Goal: Check status: Check status

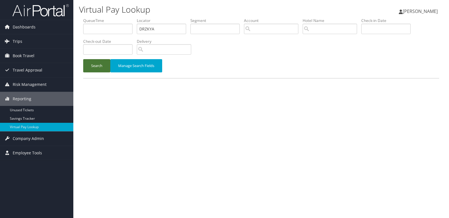
click at [99, 59] on button "Search" at bounding box center [96, 65] width 27 height 13
click at [147, 28] on input "text" at bounding box center [161, 29] width 49 height 10
paste input "NCXUAW"
type input "NCXUAW"
click at [83, 59] on button "Search" at bounding box center [96, 65] width 27 height 13
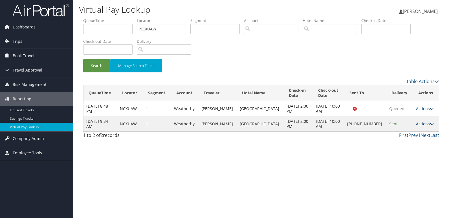
click at [416, 125] on link "Actions" at bounding box center [425, 123] width 18 height 5
click at [408, 140] on link "Logs" at bounding box center [405, 142] width 48 height 10
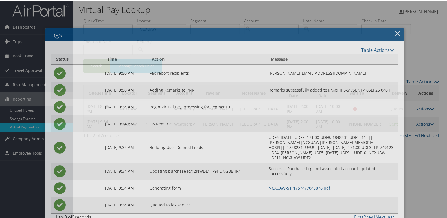
scroll to position [6, 0]
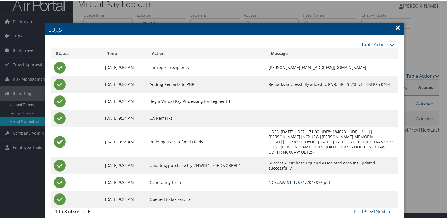
click at [288, 179] on link "NCXUAW-S1_1757477048876.pdf" at bounding box center [298, 181] width 61 height 5
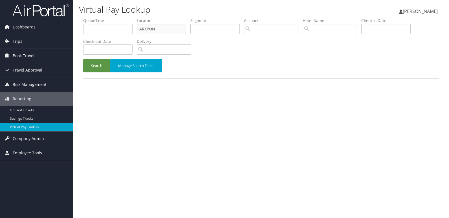
drag, startPoint x: 157, startPoint y: 28, endPoint x: 77, endPoint y: 33, distance: 79.9
click at [83, 33] on form "QueueTime Locator ARXPON Segment Account Traveler Hotel Name Check-in Date Chec…" at bounding box center [261, 48] width 356 height 60
paste input "MEYXBS"
type input "MEYXBS"
click at [83, 59] on button "Search" at bounding box center [96, 65] width 27 height 13
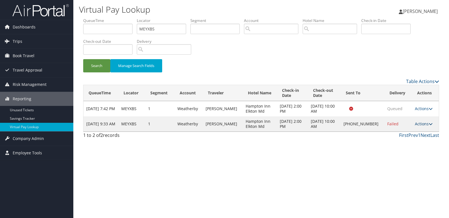
click at [420, 125] on link "Actions" at bounding box center [424, 123] width 18 height 5
click at [405, 138] on link "Logs" at bounding box center [405, 142] width 48 height 10
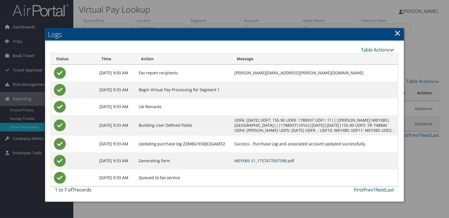
click at [294, 164] on link "MEYXBS-S1_1757477007398.pdf" at bounding box center [264, 160] width 60 height 5
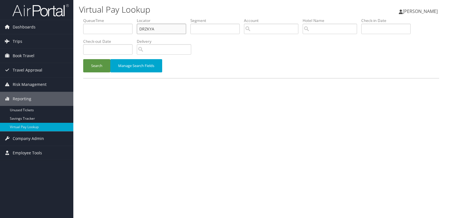
drag, startPoint x: 137, startPoint y: 30, endPoint x: 76, endPoint y: 30, distance: 61.5
click at [79, 30] on div "Virtual Pay Lookup Luke Perry Luke Perry My Settings Travel Agency Contacts Vie…" at bounding box center [260, 109] width 375 height 218
paste input "QTFHGO"
type input "QTFHGO"
click at [83, 59] on button "Search" at bounding box center [96, 65] width 27 height 13
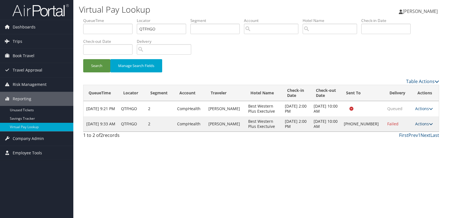
click at [415, 125] on link "Actions" at bounding box center [424, 123] width 18 height 5
click at [400, 140] on link "Logs" at bounding box center [405, 142] width 48 height 10
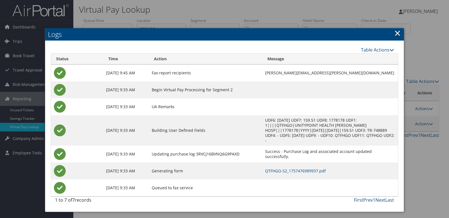
click at [296, 163] on td "QTFHGO-S2_1757476989937.pdf" at bounding box center [330, 171] width 136 height 17
click at [297, 164] on td "QTFHGO-S2_1757476989937.pdf" at bounding box center [330, 171] width 136 height 17
click at [297, 168] on link "QTFHGO-S2_1757476989937.pdf" at bounding box center [295, 170] width 61 height 5
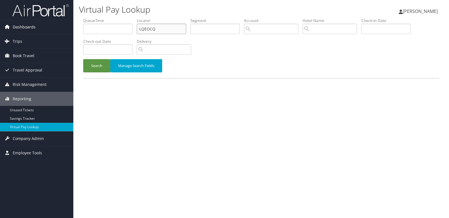
drag, startPoint x: 140, startPoint y: 30, endPoint x: 26, endPoint y: 32, distance: 113.1
click at [30, 32] on div "Dashboards AirPortal 360™ (Manager) My Travel Dashboard Trips Airtinerary® Look…" at bounding box center [224, 109] width 449 height 218
paste input "WGOXWD"
type input "WGOXWD"
click at [83, 59] on button "Search" at bounding box center [96, 65] width 27 height 13
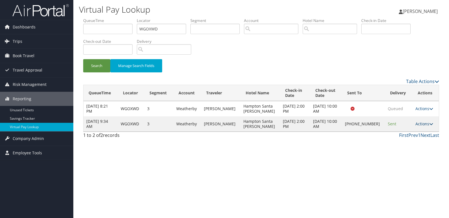
click at [420, 123] on link "Actions" at bounding box center [424, 123] width 18 height 5
click at [395, 142] on link "Logs" at bounding box center [405, 142] width 48 height 10
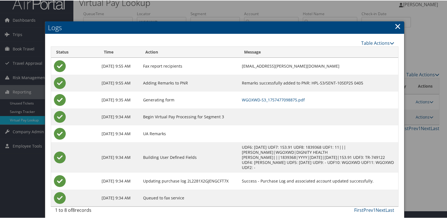
scroll to position [11, 0]
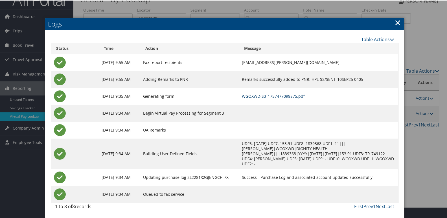
click at [298, 97] on link "WGOXWD-S3_1757477098875.pdf" at bounding box center [273, 95] width 63 height 5
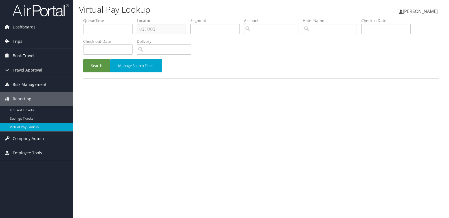
drag, startPoint x: 44, startPoint y: 35, endPoint x: 52, endPoint y: 39, distance: 8.6
click at [44, 35] on div "Dashboards AirPortal 360™ (Manager) My Travel Dashboard Trips Airtinerary® Look…" at bounding box center [224, 109] width 449 height 218
paste input "UAZVIN"
type input "UAZVIN"
click at [83, 59] on button "Search" at bounding box center [96, 65] width 27 height 13
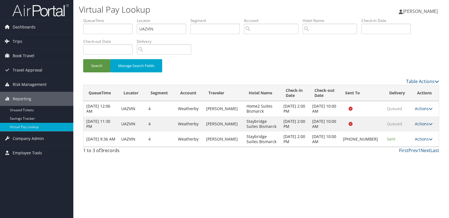
drag, startPoint x: 419, startPoint y: 139, endPoint x: 419, endPoint y: 143, distance: 4.5
click at [419, 139] on link "Actions" at bounding box center [424, 138] width 18 height 5
click at [404, 156] on link "Logs" at bounding box center [405, 157] width 48 height 10
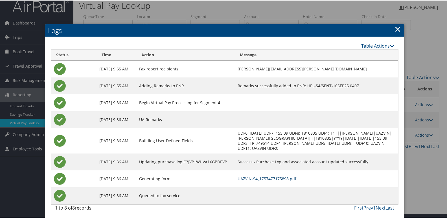
scroll to position [6, 0]
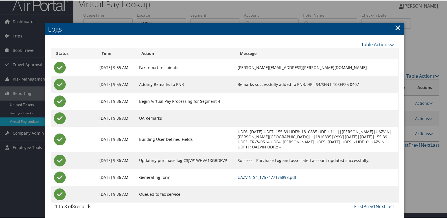
click at [291, 178] on link "UAZVIN-S4_1757477175898.pdf" at bounding box center [266, 176] width 59 height 5
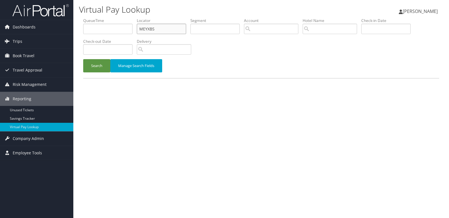
drag, startPoint x: 154, startPoint y: 30, endPoint x: 93, endPoint y: 34, distance: 61.6
click at [96, 18] on ul "QueueTime Locator MEYXBS Segment Account Traveler Hotel Name Check-in Date Chec…" at bounding box center [261, 18] width 356 height 0
paste input "WBMSHP"
type input "WBMSHP"
click at [83, 59] on button "Search" at bounding box center [96, 65] width 27 height 13
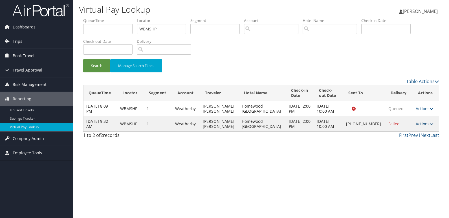
click at [416, 125] on link "Actions" at bounding box center [425, 123] width 18 height 5
click at [403, 139] on link "Logs" at bounding box center [405, 142] width 48 height 10
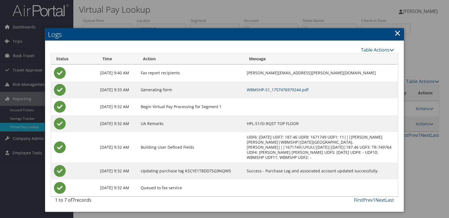
click at [273, 91] on link "WBMSHP-S1_1757476979244.pdf" at bounding box center [278, 89] width 62 height 5
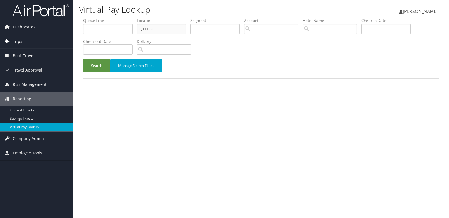
drag, startPoint x: 159, startPoint y: 29, endPoint x: 12, endPoint y: 36, distance: 147.0
click at [12, 36] on div "Dashboards AirPortal 360™ (Manager) My Travel Dashboard Trips Airtinerary® Look…" at bounding box center [224, 109] width 449 height 218
paste input "STEZ"
click at [89, 68] on button "Search" at bounding box center [96, 65] width 27 height 13
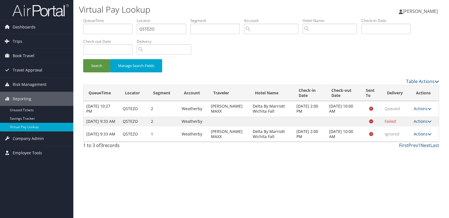
click at [418, 137] on link "Actions" at bounding box center [423, 133] width 18 height 5
click at [407, 160] on link "Logs" at bounding box center [412, 157] width 36 height 10
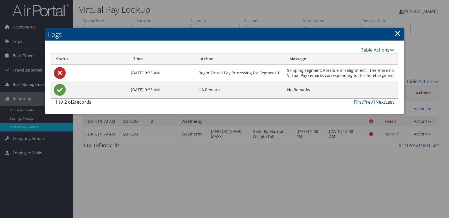
drag, startPoint x: 302, startPoint y: 162, endPoint x: 204, endPoint y: 69, distance: 136.0
click at [302, 162] on div at bounding box center [224, 109] width 449 height 218
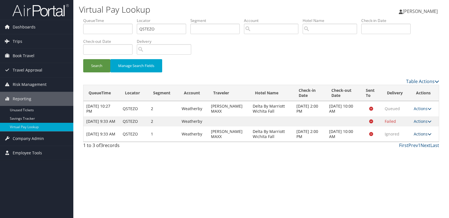
click at [421, 137] on link "Actions" at bounding box center [423, 133] width 18 height 5
click at [410, 166] on link "View Itinerary" at bounding box center [412, 167] width 36 height 10
click at [421, 142] on td "Actions Resend Logs View Itinerary" at bounding box center [425, 134] width 28 height 15
click at [418, 137] on link "Actions" at bounding box center [423, 133] width 18 height 5
click at [408, 156] on link "Logs" at bounding box center [412, 157] width 36 height 10
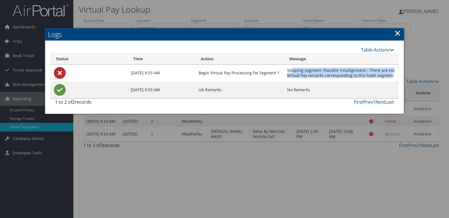
drag, startPoint x: 391, startPoint y: 76, endPoint x: 294, endPoint y: 71, distance: 97.4
click at [294, 71] on td "Skipping segment: Possible misalignment - There are no Virtual Pay remarks corr…" at bounding box center [341, 73] width 114 height 17
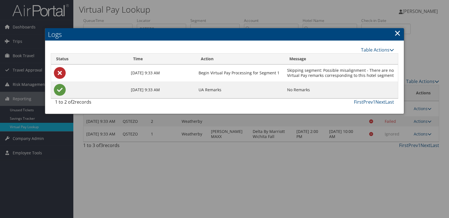
click at [397, 76] on td "Skipping segment: Possible misalignment - There are no Virtual Pay remarks corr…" at bounding box center [341, 73] width 114 height 17
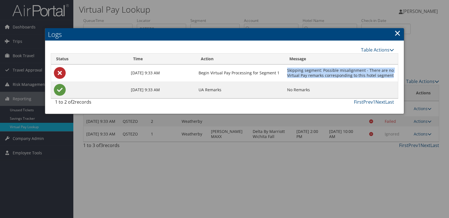
drag, startPoint x: 394, startPoint y: 76, endPoint x: 281, endPoint y: 71, distance: 112.6
click at [281, 71] on tr "Sep 10, 2025 9:33 AM Begin Virtual Pay Processing for Segment 1 Skipping segmen…" at bounding box center [224, 73] width 347 height 17
copy tr "Skipping segment: Possible misalignment - There are no Virtual Pay remarks corr…"
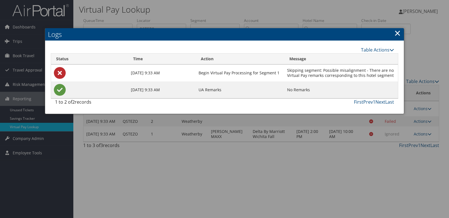
click at [399, 32] on link "×" at bounding box center [397, 32] width 6 height 11
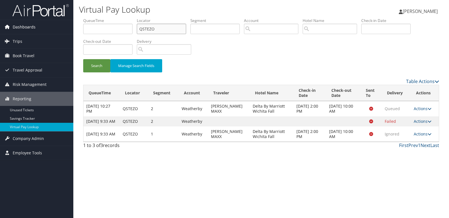
drag, startPoint x: 158, startPoint y: 28, endPoint x: 61, endPoint y: 28, distance: 96.7
click at [67, 28] on div "Dashboards AirPortal 360™ (Manager) My Travel Dashboard Trips Airtinerary® Look…" at bounding box center [224, 109] width 449 height 218
paste input "YQACBM"
click at [83, 59] on button "Search" at bounding box center [96, 65] width 27 height 13
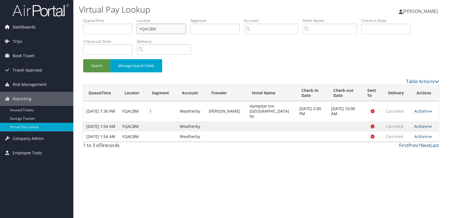
drag, startPoint x: 161, startPoint y: 29, endPoint x: 46, endPoint y: 30, distance: 114.7
click at [49, 30] on div "Dashboards AirPortal 360™ (Manager) My Travel Dashboard Trips Airtinerary® Look…" at bounding box center [224, 109] width 449 height 218
paste input "EBFCGL"
type input "EBFCGL"
click at [83, 59] on button "Search" at bounding box center [96, 65] width 27 height 13
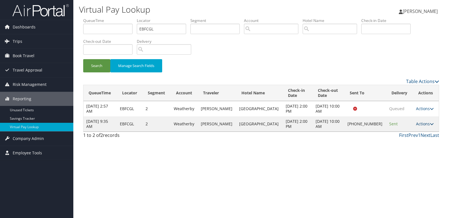
click at [426, 125] on link "Actions" at bounding box center [425, 123] width 18 height 5
click at [404, 148] on link "Logs" at bounding box center [405, 145] width 48 height 10
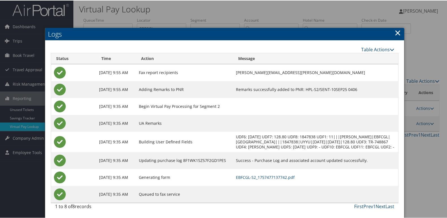
scroll to position [6, 0]
click at [291, 177] on link "EBFCGL-S2_1757477137742.pdf" at bounding box center [265, 176] width 59 height 5
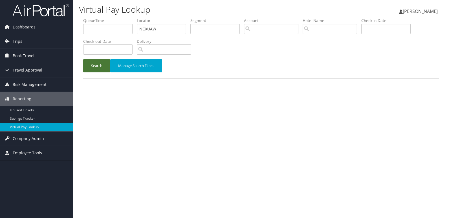
click at [100, 64] on button "Search" at bounding box center [96, 65] width 27 height 13
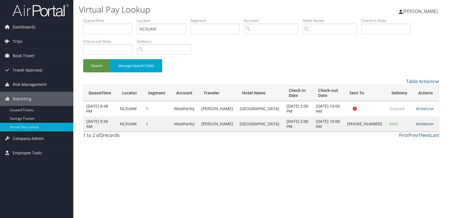
click at [420, 125] on link "Actions" at bounding box center [425, 123] width 18 height 5
click at [410, 145] on link "Logs" at bounding box center [405, 142] width 48 height 10
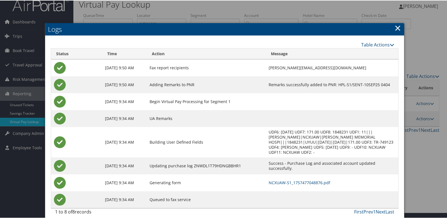
scroll to position [6, 0]
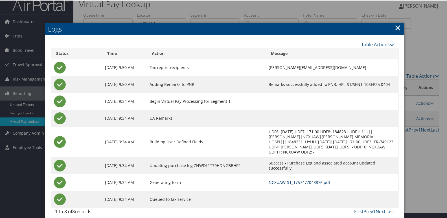
click at [268, 179] on link "NCXUAW-S1_1757477048876.pdf" at bounding box center [298, 181] width 61 height 5
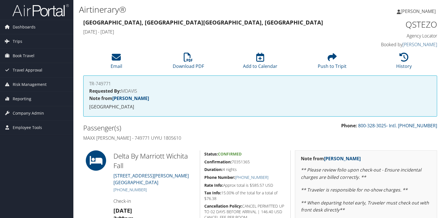
scroll to position [56, 0]
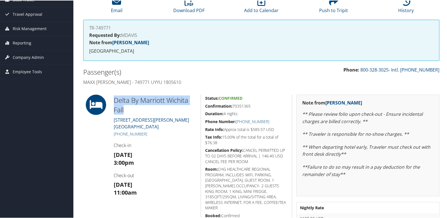
drag, startPoint x: 129, startPoint y: 108, endPoint x: 111, endPoint y: 94, distance: 22.9
click at [111, 94] on div "Delta By Marriott Wichita Fall [STREET_ADDRESS][PERSON_NAME] [PHONE_NUMBER] Che…" at bounding box center [154, 162] width 91 height 136
copy h2 "Delta By Marriott Wichita Fall"
drag, startPoint x: 149, startPoint y: 134, endPoint x: 121, endPoint y: 135, distance: 27.7
click at [121, 135] on h5 "[PHONE_NUMBER]" at bounding box center [155, 134] width 83 height 6
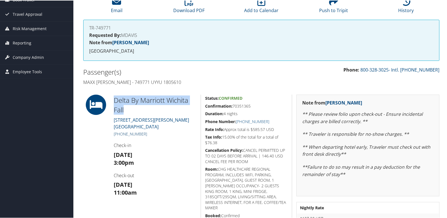
copy link "940) 247-7279"
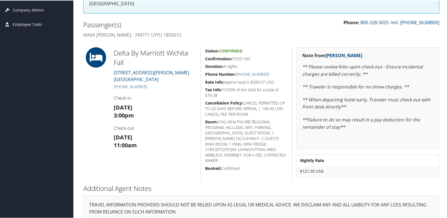
click at [186, 107] on h3 "[DATE] 3:00pm" at bounding box center [155, 111] width 83 height 16
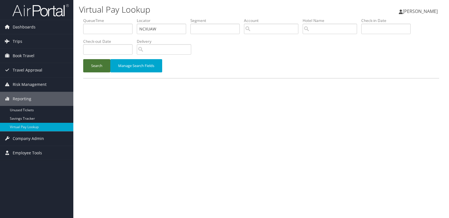
click at [94, 63] on button "Search" at bounding box center [96, 65] width 27 height 13
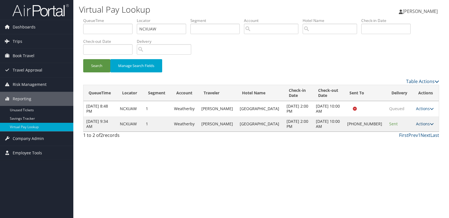
click at [418, 125] on link "Actions" at bounding box center [425, 123] width 18 height 5
click at [399, 132] on link "Resend" at bounding box center [405, 132] width 48 height 10
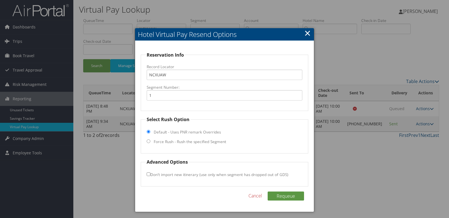
click at [171, 143] on label "Force Rush - Rush the specified Segment" at bounding box center [190, 142] width 72 height 6
click at [150, 143] on input "Force Rush - Rush the specified Segment" at bounding box center [149, 142] width 4 height 4
radio input "true"
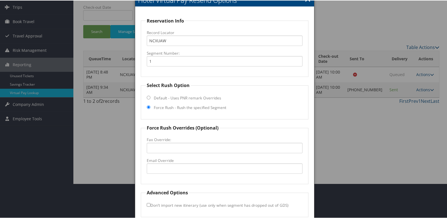
scroll to position [59, 0]
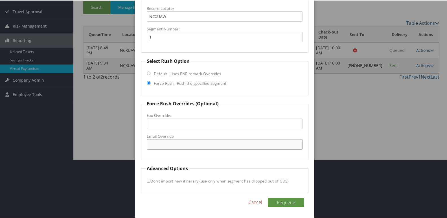
click at [184, 145] on input "Email Override" at bounding box center [225, 144] width 156 height 10
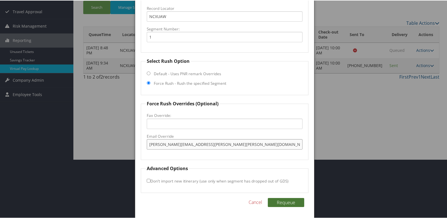
type input "susan.minks@hilton.com"
click at [293, 203] on button "Requeue" at bounding box center [286, 202] width 36 height 9
drag, startPoint x: 206, startPoint y: 143, endPoint x: 56, endPoint y: 129, distance: 151.1
click at [56, 129] on body "Menu Dashboards ► AirPortal 360™ (Manager) My Travel Dashboard Trips ► Airtiner…" at bounding box center [224, 50] width 449 height 218
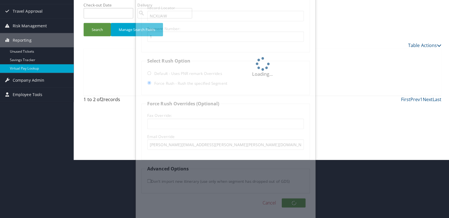
scroll to position [0, 0]
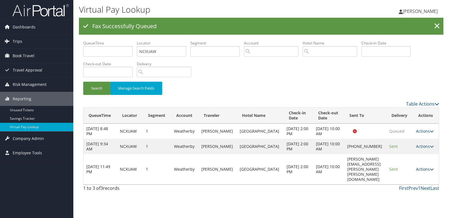
click at [420, 167] on link "Actions" at bounding box center [425, 169] width 18 height 5
click at [405, 180] on link "Logs" at bounding box center [414, 180] width 36 height 10
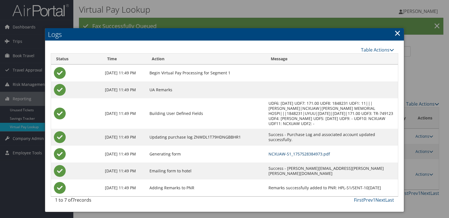
drag, startPoint x: 298, startPoint y: 155, endPoint x: 301, endPoint y: 153, distance: 4.3
click at [298, 155] on link "NCXUAW-S1_1757528384973.pdf" at bounding box center [298, 153] width 61 height 5
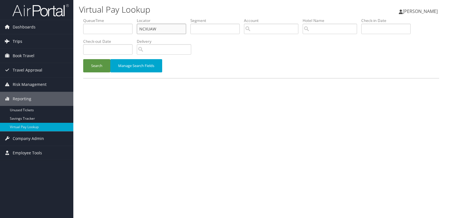
drag, startPoint x: 159, startPoint y: 27, endPoint x: 15, endPoint y: 42, distance: 144.2
click at [30, 42] on div "Dashboards AirPortal 360™ (Manager) My Travel Dashboard Trips Airtinerary® Look…" at bounding box center [224, 109] width 449 height 218
paste input "QLUKFQ"
type input "QLUKFQ"
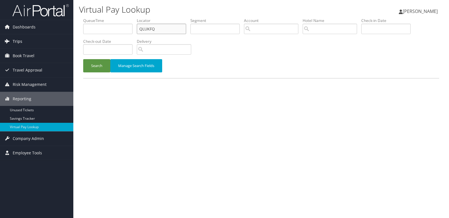
click at [83, 59] on button "Search" at bounding box center [96, 65] width 27 height 13
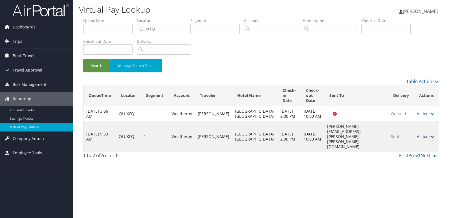
click at [421, 138] on link "Actions" at bounding box center [426, 136] width 18 height 5
click at [412, 155] on link "Logs" at bounding box center [414, 155] width 36 height 10
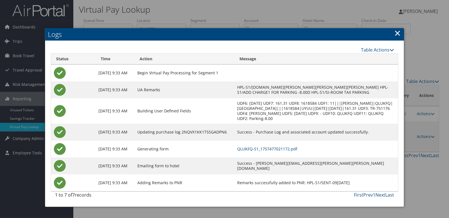
click at [291, 150] on link "QLUKFQ-S1_1757477021172.pdf" at bounding box center [267, 148] width 60 height 5
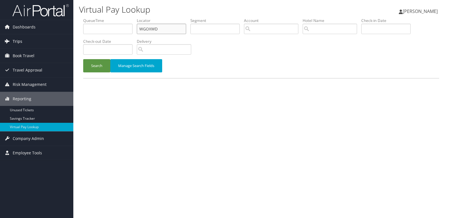
drag, startPoint x: 154, startPoint y: 29, endPoint x: 40, endPoint y: 38, distance: 115.1
click at [40, 38] on div "Dashboards AirPortal 360™ (Manager) My Travel Dashboard Trips Airtinerary® Look…" at bounding box center [224, 109] width 449 height 218
paste input "KTBISB"
type input "KTBISB"
click at [83, 59] on button "Search" at bounding box center [96, 65] width 27 height 13
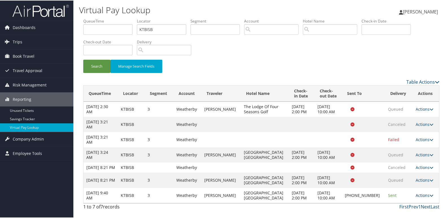
click at [418, 198] on link "Actions" at bounding box center [424, 194] width 18 height 5
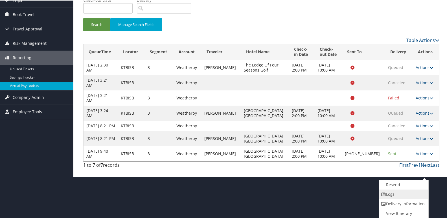
click at [397, 193] on link "Logs" at bounding box center [403, 194] width 48 height 10
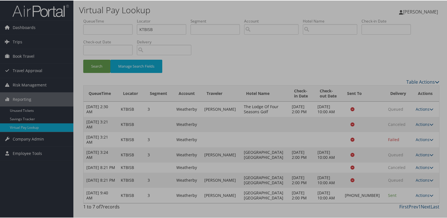
scroll to position [20, 0]
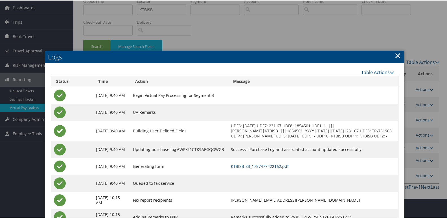
click at [284, 169] on link "KTBISB-S3_1757477422162.pdf" at bounding box center [260, 165] width 58 height 5
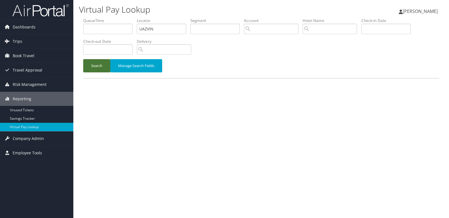
click at [88, 67] on button "Search" at bounding box center [96, 65] width 27 height 13
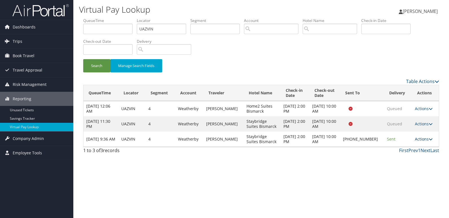
click at [419, 141] on link "Actions" at bounding box center [424, 138] width 18 height 5
click at [398, 148] on link "Resend" at bounding box center [405, 148] width 48 height 10
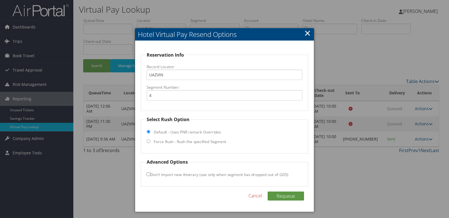
click at [196, 142] on label "Force Rush - Rush the specified Segment" at bounding box center [190, 142] width 72 height 6
click at [169, 142] on label "Force Rush - Rush the specified Segment" at bounding box center [190, 142] width 72 height 6
click at [150, 142] on input "Force Rush - Rush the specified Segment" at bounding box center [149, 142] width 4 height 4
radio input "true"
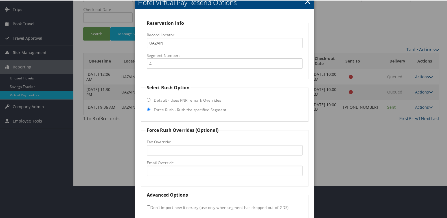
scroll to position [59, 0]
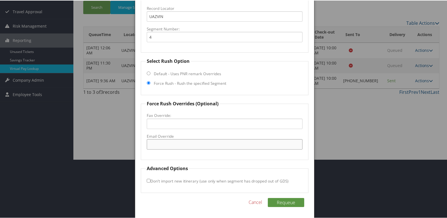
click at [182, 147] on input "Email Override" at bounding box center [225, 144] width 156 height 10
drag, startPoint x: 220, startPoint y: 140, endPoint x: 46, endPoint y: 144, distance: 174.0
click at [46, 144] on body "Menu Dashboards ► AirPortal 360™ (Manager) My Travel Dashboard Trips ► Airtiner…" at bounding box center [224, 50] width 449 height 218
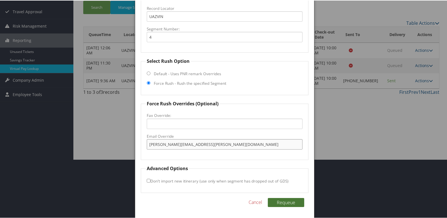
type input "[PERSON_NAME][EMAIL_ADDRESS][PERSON_NAME][DOMAIN_NAME]"
drag, startPoint x: 279, startPoint y: 201, endPoint x: 282, endPoint y: 198, distance: 4.4
click at [280, 201] on button "Requeue" at bounding box center [286, 202] width 36 height 9
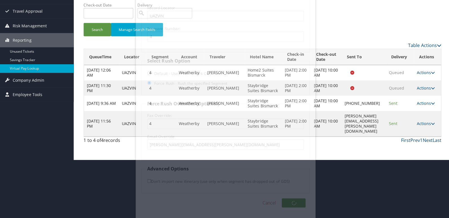
scroll to position [0, 0]
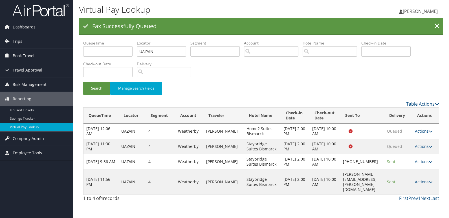
click at [427, 185] on link "Actions" at bounding box center [424, 181] width 18 height 5
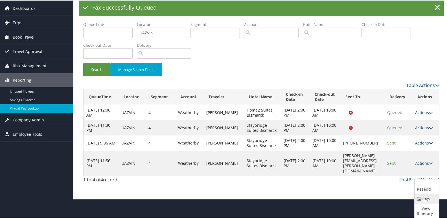
click at [418, 200] on icon at bounding box center [418, 198] width 5 height 4
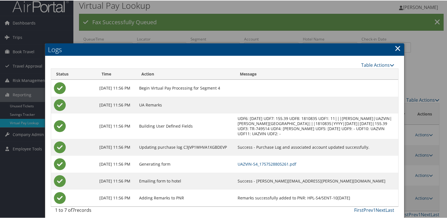
scroll to position [6, 0]
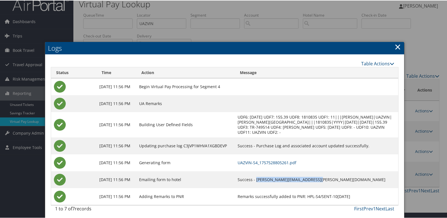
drag, startPoint x: 332, startPoint y: 179, endPoint x: 272, endPoint y: 179, distance: 60.3
click at [272, 179] on td "Success - taronda.johnson@tkohotels.com" at bounding box center [316, 179] width 163 height 17
copy td "[PERSON_NAME][EMAIL_ADDRESS][PERSON_NAME][DOMAIN_NAME]"
click at [273, 162] on link "UAZVIN-S4_1757528805261.pdf" at bounding box center [266, 162] width 59 height 5
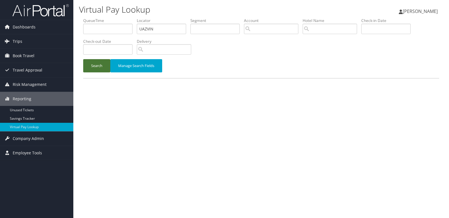
click at [100, 64] on button "Search" at bounding box center [96, 65] width 27 height 13
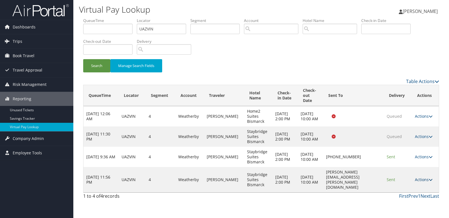
click at [421, 178] on link "Actions" at bounding box center [424, 179] width 18 height 5
click at [418, 178] on link "Actions" at bounding box center [424, 179] width 18 height 5
click at [423, 178] on link "Actions" at bounding box center [424, 179] width 18 height 5
click at [411, 185] on link "Resend" at bounding box center [414, 186] width 36 height 10
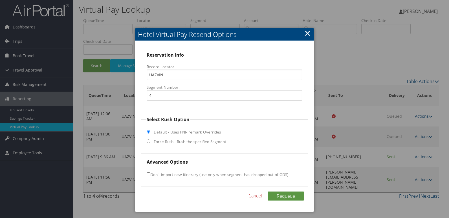
click at [155, 141] on label "Force Rush - Rush the specified Segment" at bounding box center [190, 142] width 72 height 6
click at [150, 141] on input "Force Rush - Rush the specified Segment" at bounding box center [149, 142] width 4 height 4
radio input "true"
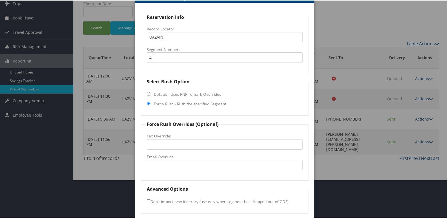
scroll to position [59, 0]
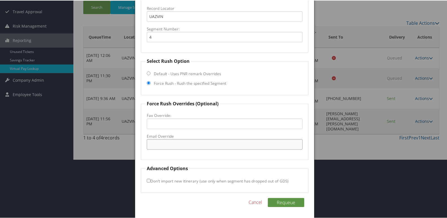
click at [169, 144] on input "Email Override" at bounding box center [225, 144] width 156 height 10
click at [180, 138] on label "Email Override" at bounding box center [225, 136] width 156 height 6
click at [180, 139] on input "bismarck" at bounding box center [225, 144] width 156 height 10
click at [179, 145] on input "bismarck" at bounding box center [225, 144] width 156 height 10
drag, startPoint x: 223, startPoint y: 147, endPoint x: 99, endPoint y: 151, distance: 124.4
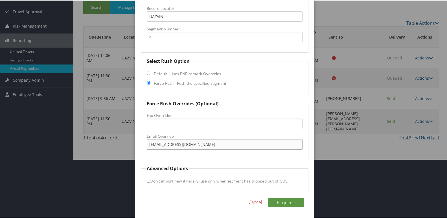
click at [99, 151] on body "Menu Dashboards ► AirPortal 360™ (Manager) My Travel Dashboard Trips ► Airtiner…" at bounding box center [224, 50] width 449 height 218
type input "bismarckstaybridge@tkohotels.com"
click at [287, 206] on button "Requeue" at bounding box center [286, 202] width 36 height 9
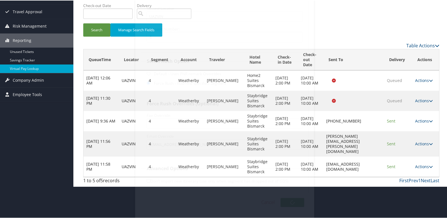
scroll to position [22, 0]
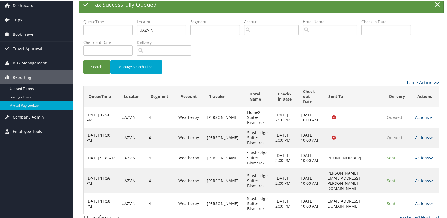
click at [422, 200] on link "Actions" at bounding box center [424, 202] width 18 height 5
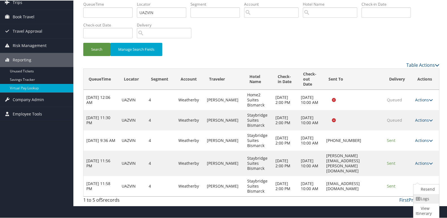
click at [419, 200] on icon at bounding box center [417, 198] width 5 height 4
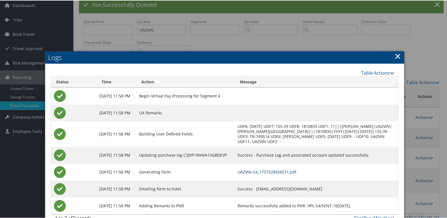
click at [286, 170] on link "UAZVIN-S4_1757528926571.pdf" at bounding box center [266, 171] width 59 height 5
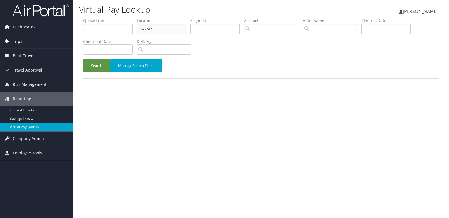
drag, startPoint x: 156, startPoint y: 30, endPoint x: 22, endPoint y: 43, distance: 134.5
click at [23, 43] on div "Dashboards AirPortal 360™ (Manager) My Travel Dashboard Trips Airtinerary® Look…" at bounding box center [224, 109] width 449 height 218
paste input "HUFZVG"
type input "HUFZVG"
click at [83, 59] on button "Search" at bounding box center [96, 65] width 27 height 13
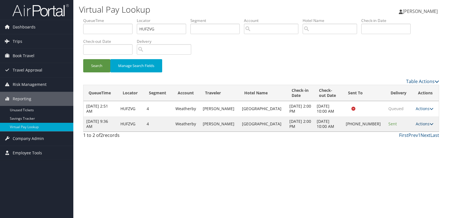
click at [418, 124] on link "Actions" at bounding box center [425, 123] width 18 height 5
drag, startPoint x: 418, startPoint y: 124, endPoint x: 405, endPoint y: 139, distance: 19.4
click at [405, 139] on link "Logs" at bounding box center [404, 142] width 48 height 10
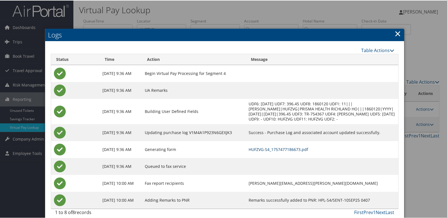
click at [277, 149] on link "HUFZVG-S4_1757477186673.pdf" at bounding box center [277, 148] width 59 height 5
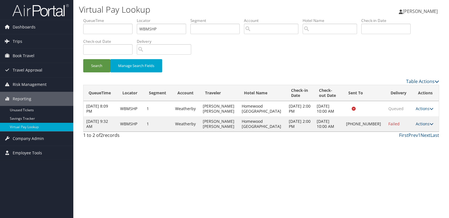
click at [423, 125] on link "Actions" at bounding box center [425, 123] width 18 height 5
click at [408, 133] on link "Resend" at bounding box center [405, 132] width 48 height 10
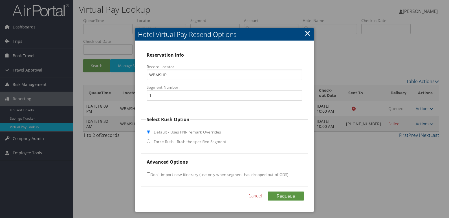
click at [191, 143] on label "Force Rush - Rush the specified Segment" at bounding box center [190, 142] width 72 height 6
click at [150, 143] on input "Force Rush - Rush the specified Segment" at bounding box center [149, 142] width 4 height 4
radio input "true"
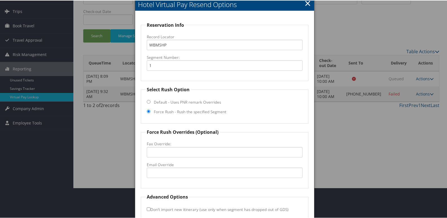
scroll to position [59, 0]
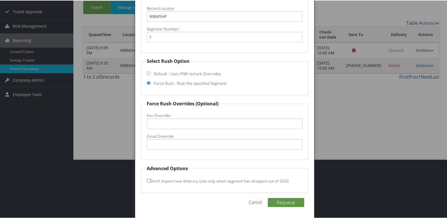
click at [196, 135] on label "Email Override" at bounding box center [225, 136] width 156 height 6
click at [196, 139] on input "Email Override" at bounding box center [225, 144] width 156 height 10
type input "homewoodml@gmail.com"
click at [268, 198] on button "Requeue" at bounding box center [286, 202] width 36 height 9
drag, startPoint x: 203, startPoint y: 145, endPoint x: 6, endPoint y: 129, distance: 198.0
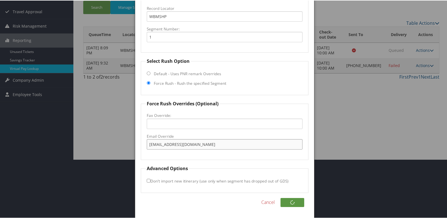
click at [6, 129] on body "Menu Dashboards ► AirPortal 360™ (Manager) My Travel Dashboard Trips ► Airtiner…" at bounding box center [224, 50] width 449 height 218
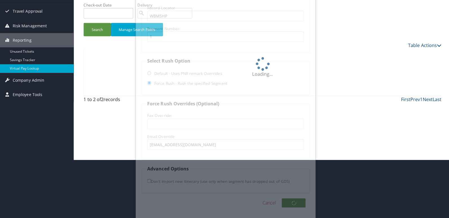
scroll to position [0, 0]
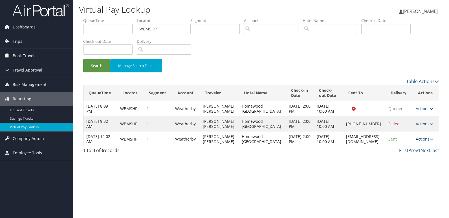
click at [425, 142] on link "Actions" at bounding box center [425, 138] width 18 height 5
drag, startPoint x: 419, startPoint y: 169, endPoint x: 345, endPoint y: 156, distance: 75.2
click at [419, 169] on link "Logs" at bounding box center [415, 170] width 36 height 10
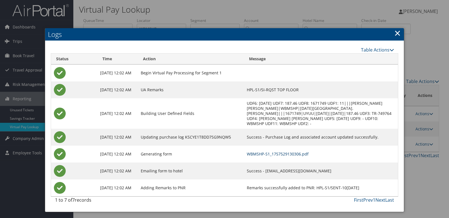
click at [289, 153] on link "WBMSHP-S1_1757529130306.pdf" at bounding box center [278, 153] width 62 height 5
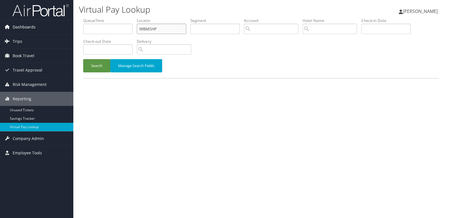
drag, startPoint x: 0, startPoint y: 0, endPoint x: 47, endPoint y: 31, distance: 56.2
click at [47, 31] on div "Dashboards AirPortal 360™ (Manager) My Travel Dashboard Trips Airtinerary® Look…" at bounding box center [224, 109] width 449 height 218
paste input "MEYXPF"
type input "MEYXPF"
click at [83, 59] on button "Search" at bounding box center [96, 65] width 27 height 13
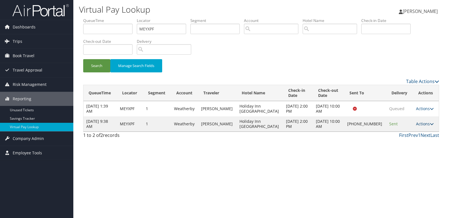
click at [421, 123] on link "Actions" at bounding box center [425, 123] width 18 height 5
click at [409, 139] on link "Logs" at bounding box center [405, 142] width 48 height 10
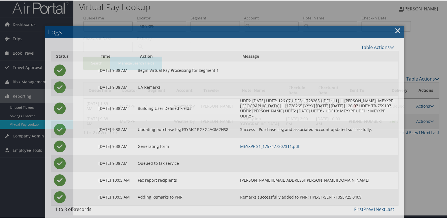
scroll to position [6, 0]
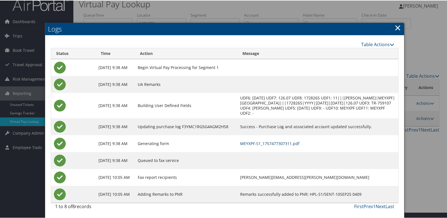
drag, startPoint x: 294, startPoint y: 143, endPoint x: 302, endPoint y: 159, distance: 18.0
click at [294, 143] on link "MEYXPF-S1_1757477307311.pdf" at bounding box center [269, 142] width 59 height 5
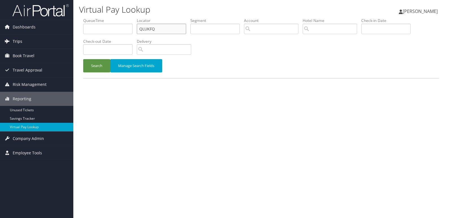
drag, startPoint x: 157, startPoint y: 29, endPoint x: 65, endPoint y: 38, distance: 92.6
click at [65, 38] on div "Dashboards AirPortal 360™ (Manager) My Travel Dashboard Trips Airtinerary® Look…" at bounding box center [224, 109] width 449 height 218
paste input "FLGSD"
type input "FLGSDQ"
click at [83, 59] on button "Search" at bounding box center [96, 65] width 27 height 13
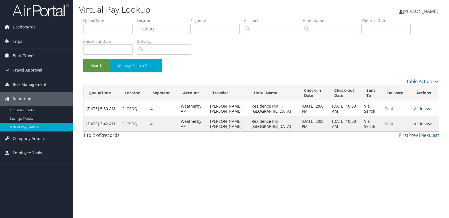
click at [418, 123] on link "Actions" at bounding box center [423, 123] width 18 height 5
click at [404, 144] on link "Logs" at bounding box center [411, 142] width 36 height 10
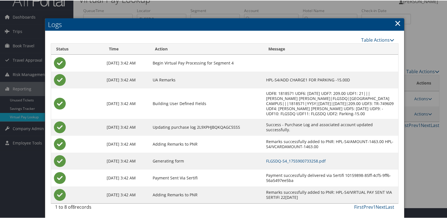
scroll to position [11, 0]
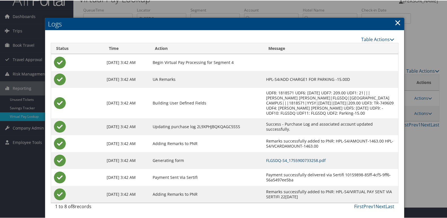
click at [302, 161] on link "FLGSDQ-S4_1755900733258.pdf" at bounding box center [295, 159] width 59 height 5
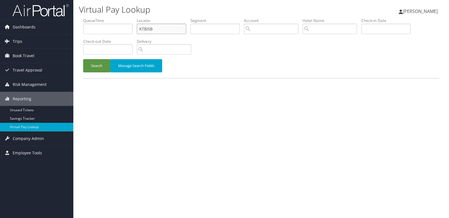
click at [75, 39] on div "Virtual Pay Lookup Luke Perry Luke Perry My Settings Travel Agency Contacts Vie…" at bounding box center [260, 109] width 375 height 218
paste input "LONUKW"
type input "LONUKW"
click at [83, 59] on button "Search" at bounding box center [96, 65] width 27 height 13
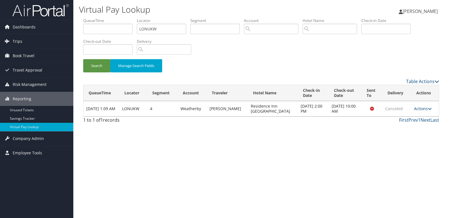
click at [418, 109] on link "Actions" at bounding box center [423, 108] width 18 height 5
click at [410, 125] on link "View Itinerary" at bounding box center [412, 127] width 36 height 10
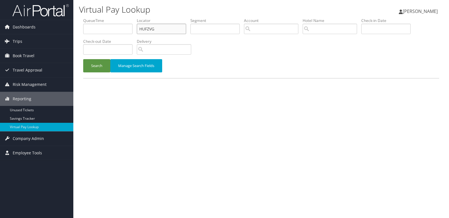
drag, startPoint x: 155, startPoint y: 31, endPoint x: 83, endPoint y: 33, distance: 72.5
click at [83, 33] on form "QueueTime Locator HUFZVG Segment Account Traveler Hotel Name Check-in Date Chec…" at bounding box center [261, 48] width 356 height 60
paste input "DRZKYA"
type input "DRZKYA"
click at [83, 59] on button "Search" at bounding box center [96, 65] width 27 height 13
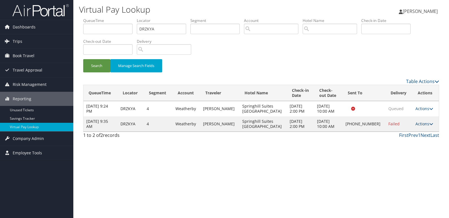
click at [416, 125] on link "Actions" at bounding box center [424, 123] width 18 height 5
click at [398, 143] on link "Logs" at bounding box center [405, 142] width 48 height 10
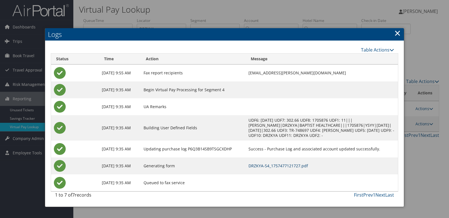
click at [288, 167] on link "DRZKYA-S4_1757477121727.pdf" at bounding box center [277, 165] width 59 height 5
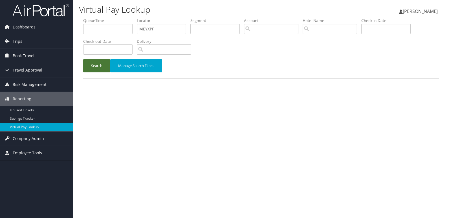
click at [102, 65] on button "Search" at bounding box center [96, 65] width 27 height 13
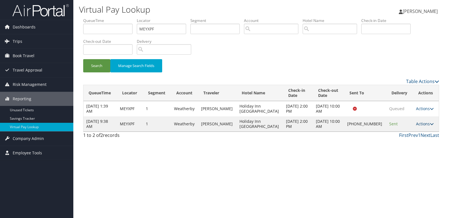
click at [421, 124] on link "Actions" at bounding box center [425, 123] width 18 height 5
click at [409, 130] on link "Resend" at bounding box center [405, 132] width 48 height 10
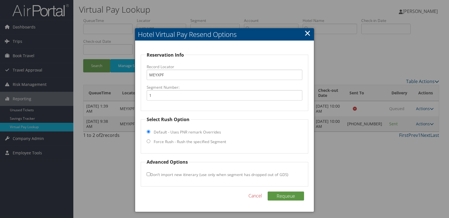
click at [187, 142] on label "Force Rush - Rush the specified Segment" at bounding box center [190, 142] width 72 height 6
click at [150, 142] on input "Force Rush - Rush the specified Segment" at bounding box center [149, 142] width 4 height 4
radio input "true"
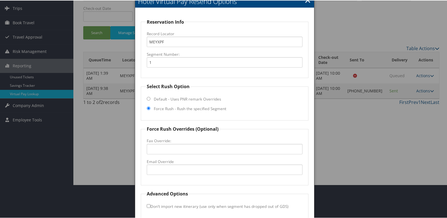
scroll to position [59, 0]
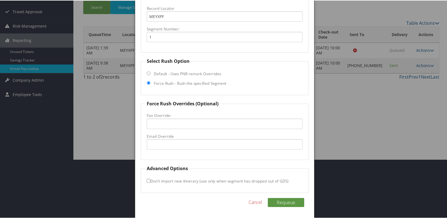
click at [177, 164] on form "Reservation Info Record Locator MEYXPF Segment Number: 1 Select Rush Option Def…" at bounding box center [225, 93] width 168 height 200
drag, startPoint x: 189, startPoint y: 148, endPoint x: 195, endPoint y: 147, distance: 5.2
click at [189, 148] on input "Email Override" at bounding box center [225, 144] width 156 height 10
click at [195, 147] on input "Email Override" at bounding box center [225, 144] width 156 height 10
click at [352, 102] on div at bounding box center [224, 109] width 449 height 218
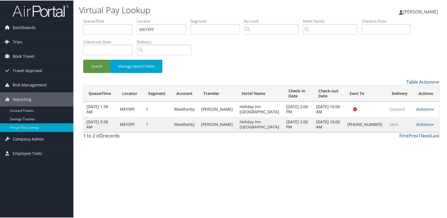
scroll to position [0, 0]
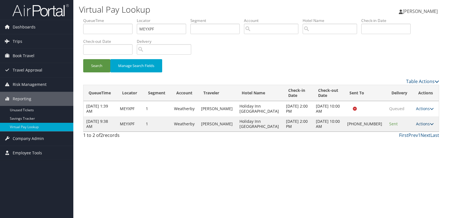
click at [424, 123] on link "Actions" at bounding box center [425, 123] width 18 height 5
click at [414, 142] on link "Logs" at bounding box center [405, 142] width 48 height 10
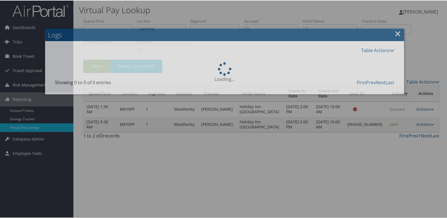
scroll to position [6, 0]
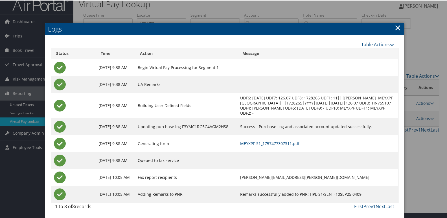
click at [414, 145] on div at bounding box center [224, 109] width 449 height 218
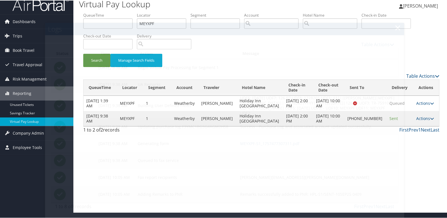
scroll to position [0, 0]
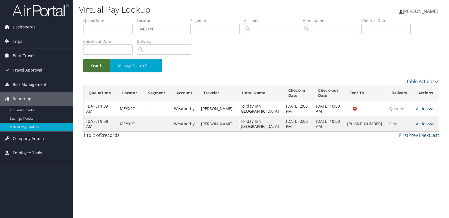
drag, startPoint x: 96, startPoint y: 67, endPoint x: 98, endPoint y: 63, distance: 4.4
click at [96, 66] on button "Search" at bounding box center [96, 65] width 27 height 13
click at [418, 125] on link "Actions" at bounding box center [425, 123] width 18 height 5
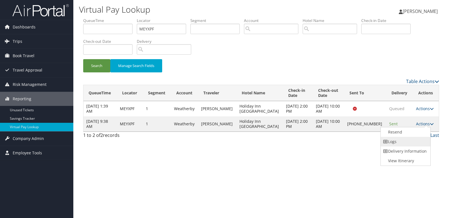
drag, startPoint x: 406, startPoint y: 143, endPoint x: 381, endPoint y: 140, distance: 25.0
click at [405, 143] on link "Logs" at bounding box center [405, 142] width 48 height 10
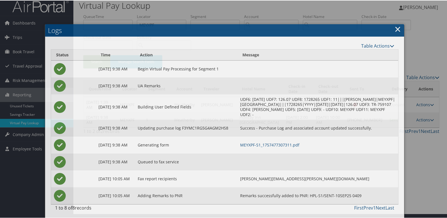
scroll to position [6, 0]
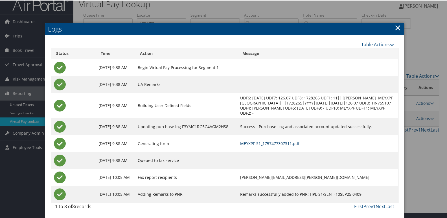
click at [269, 141] on link "MEYXPF-S1_1757477307311.pdf" at bounding box center [269, 142] width 59 height 5
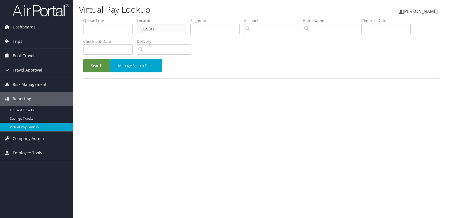
drag, startPoint x: 157, startPoint y: 28, endPoint x: 76, endPoint y: 28, distance: 81.2
click at [78, 29] on div "Virtual Pay Lookup [PERSON_NAME] [PERSON_NAME] My Settings Travel Agency Contac…" at bounding box center [260, 109] width 375 height 218
paste input "ARXPON"
type input "ARXPON"
click at [83, 59] on button "Search" at bounding box center [96, 65] width 27 height 13
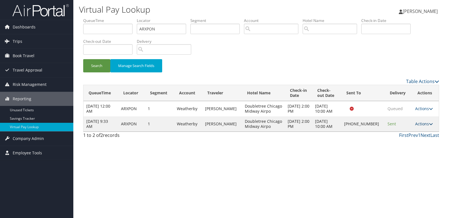
drag, startPoint x: 416, startPoint y: 123, endPoint x: 415, endPoint y: 126, distance: 3.1
click at [416, 123] on link "Actions" at bounding box center [424, 123] width 18 height 5
click at [408, 141] on link "Logs" at bounding box center [405, 142] width 48 height 10
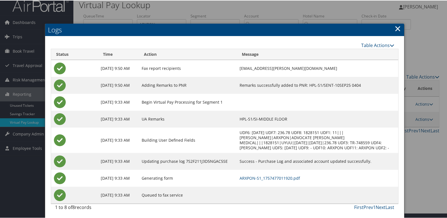
scroll to position [6, 0]
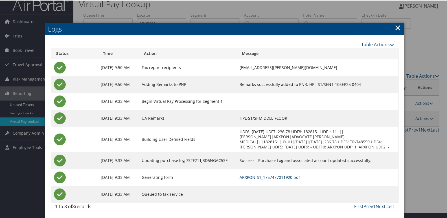
click at [259, 178] on link "ARXPON-S1_1757477011920.pdf" at bounding box center [269, 176] width 60 height 5
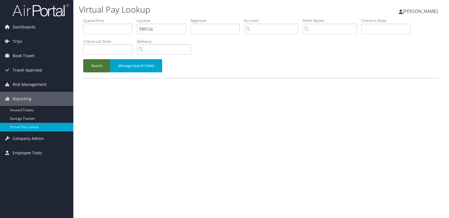
click at [95, 71] on button "Search" at bounding box center [96, 65] width 27 height 13
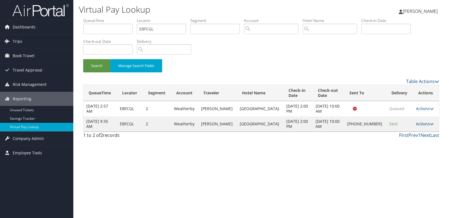
click at [419, 123] on link "Actions" at bounding box center [425, 123] width 18 height 5
click at [408, 136] on link "Resend" at bounding box center [404, 132] width 48 height 10
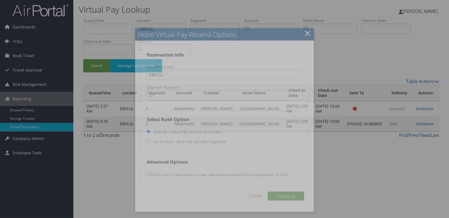
click at [330, 70] on div at bounding box center [224, 109] width 449 height 218
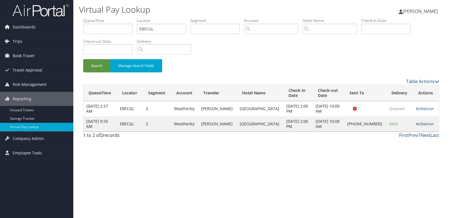
click at [425, 123] on link "Actions" at bounding box center [425, 123] width 18 height 5
click at [397, 140] on link "Logs" at bounding box center [404, 142] width 48 height 10
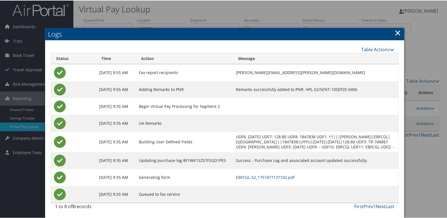
scroll to position [6, 0]
click at [283, 176] on link "EBFCGL-S2_1757477137742.pdf" at bounding box center [265, 176] width 59 height 5
